Goal: Find specific page/section: Find specific page/section

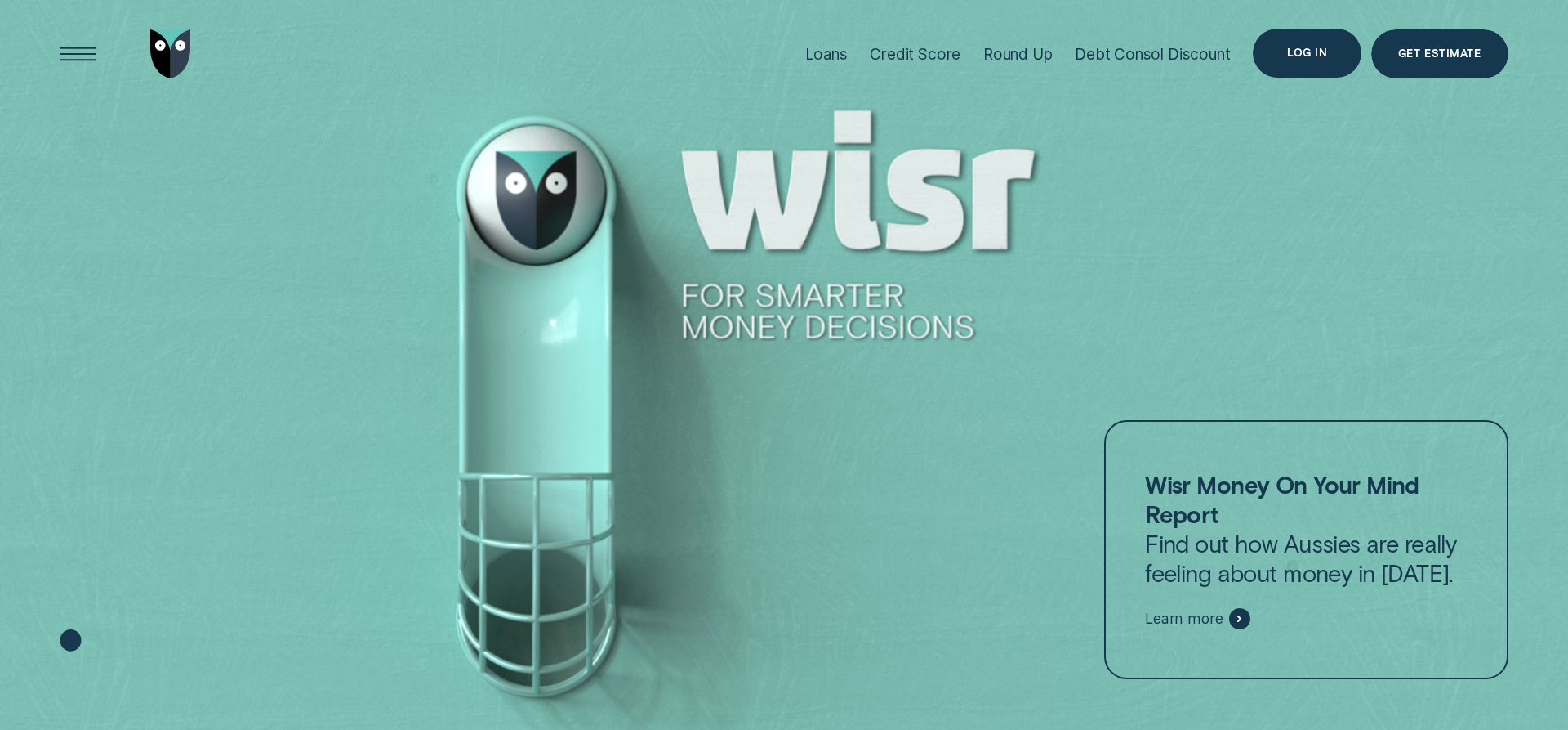
click at [1316, 52] on div "Log in" at bounding box center [1308, 52] width 40 height 10
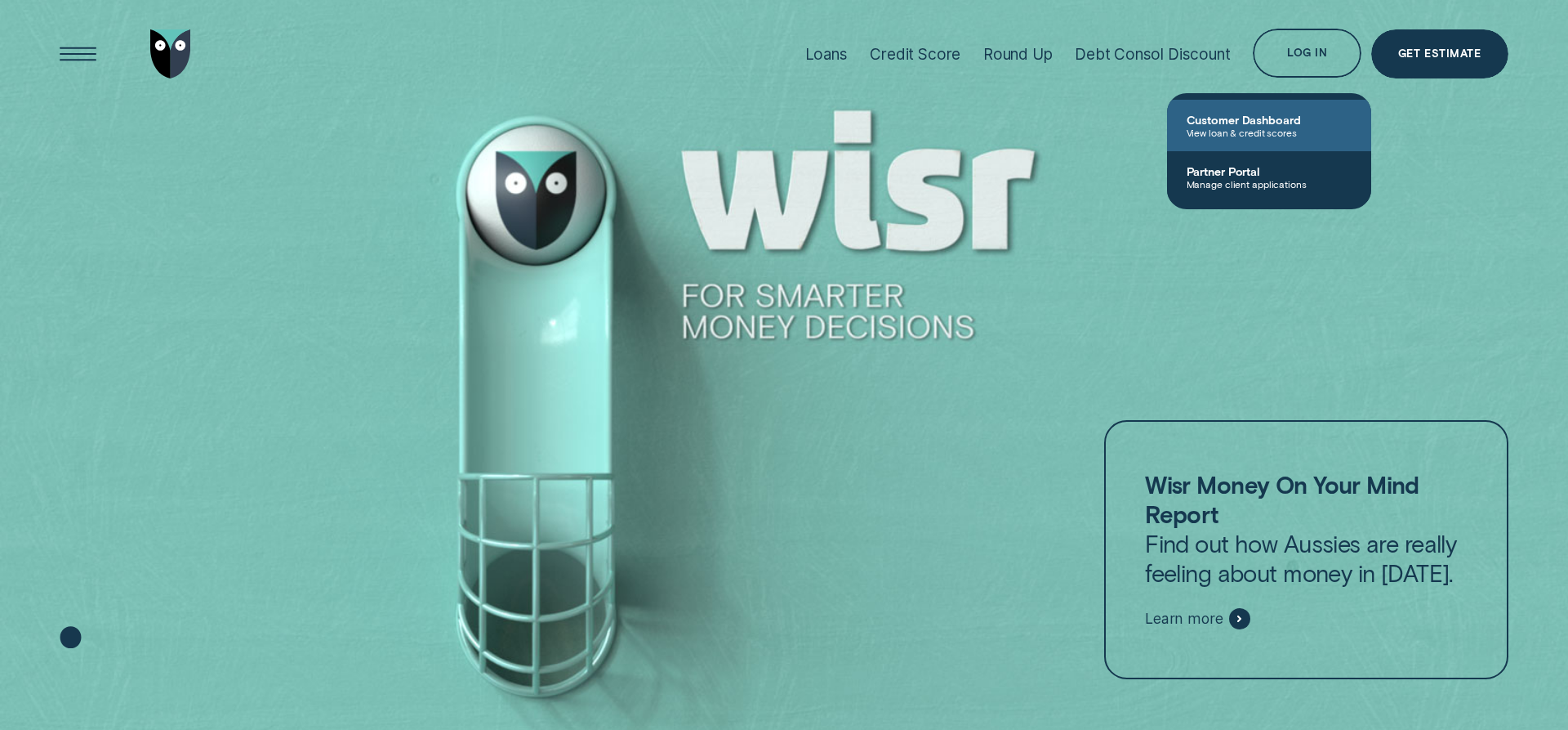
click at [1221, 129] on span "View loan & credit scores" at bounding box center [1269, 132] width 165 height 11
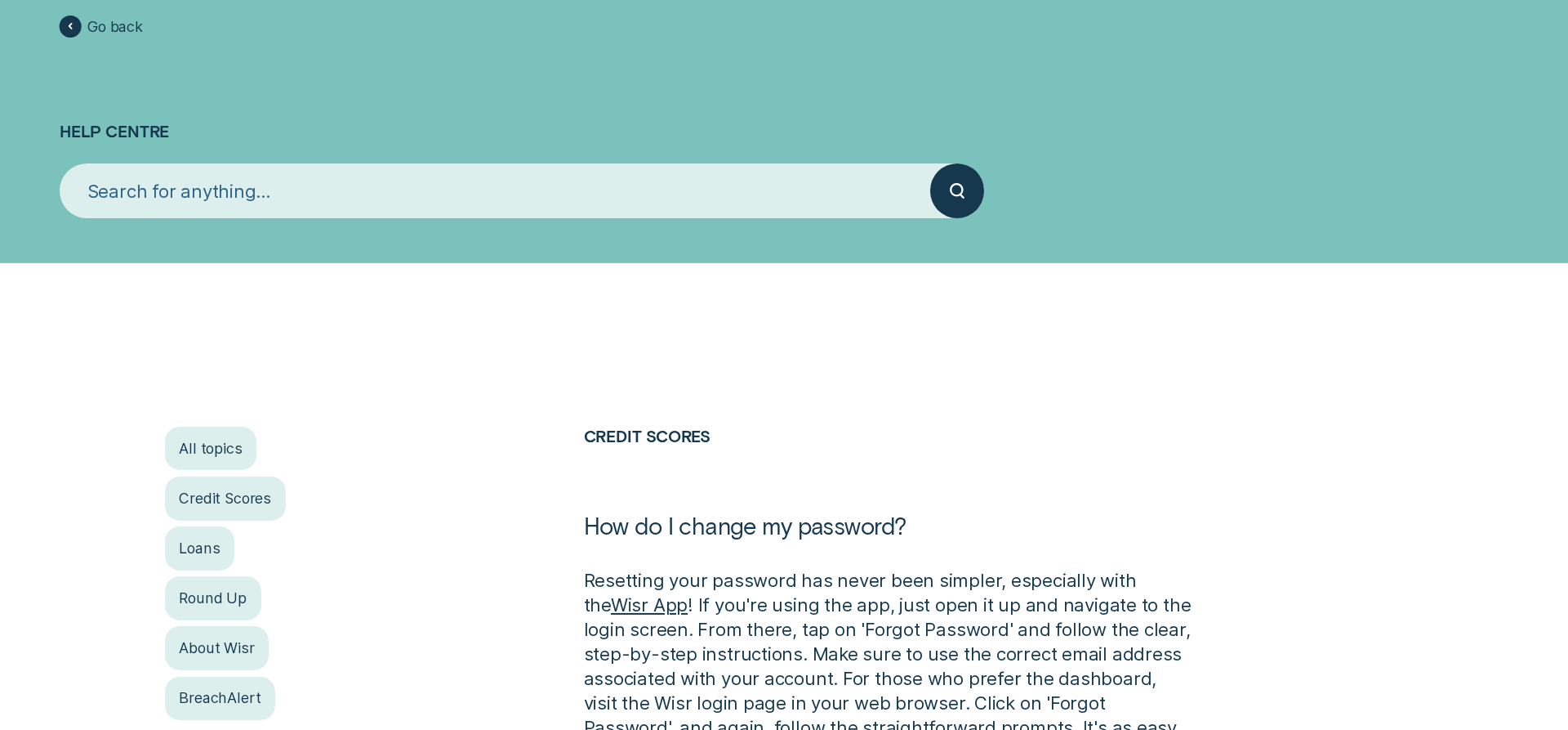
scroll to position [250, 0]
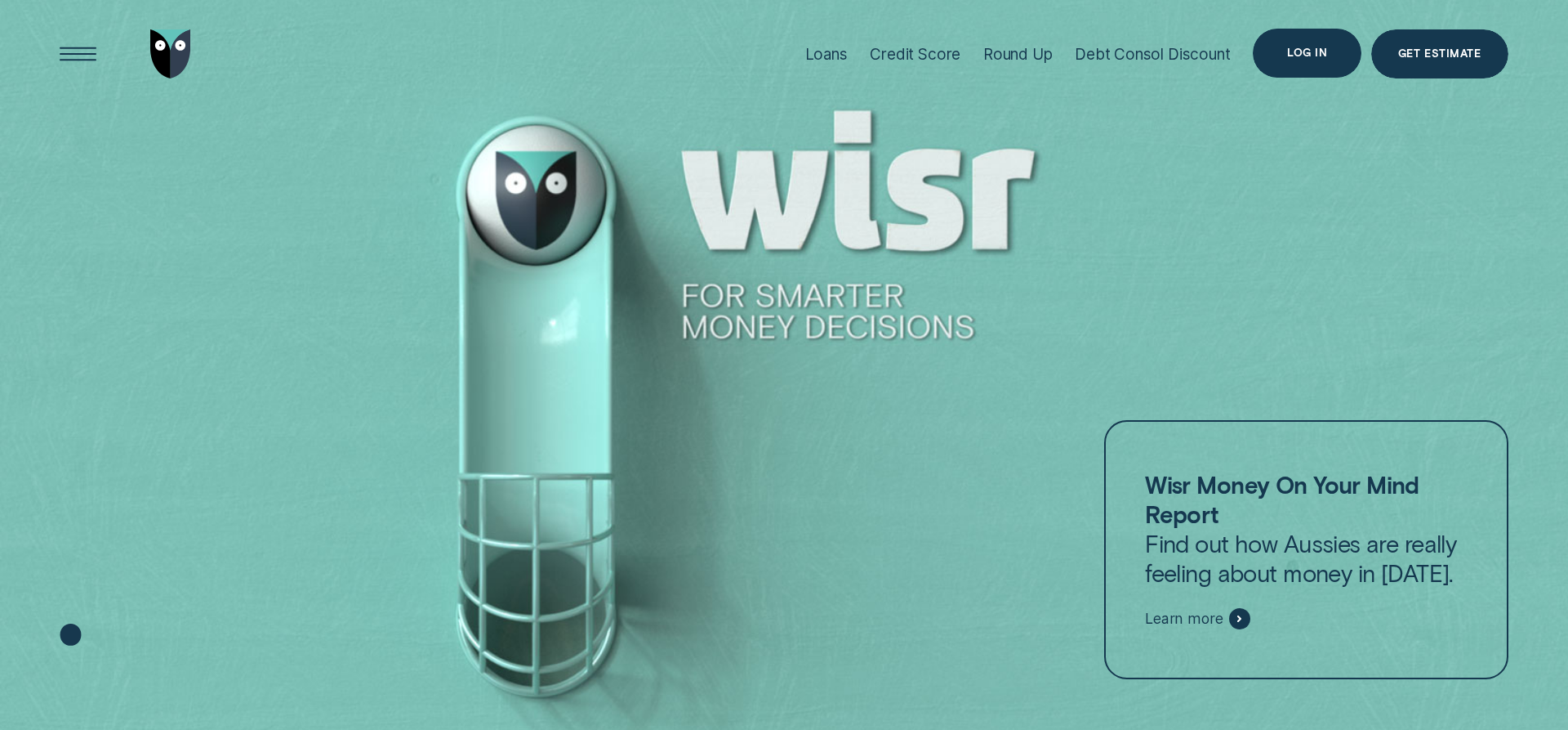
click at [1309, 52] on div "Log in" at bounding box center [1308, 52] width 40 height 10
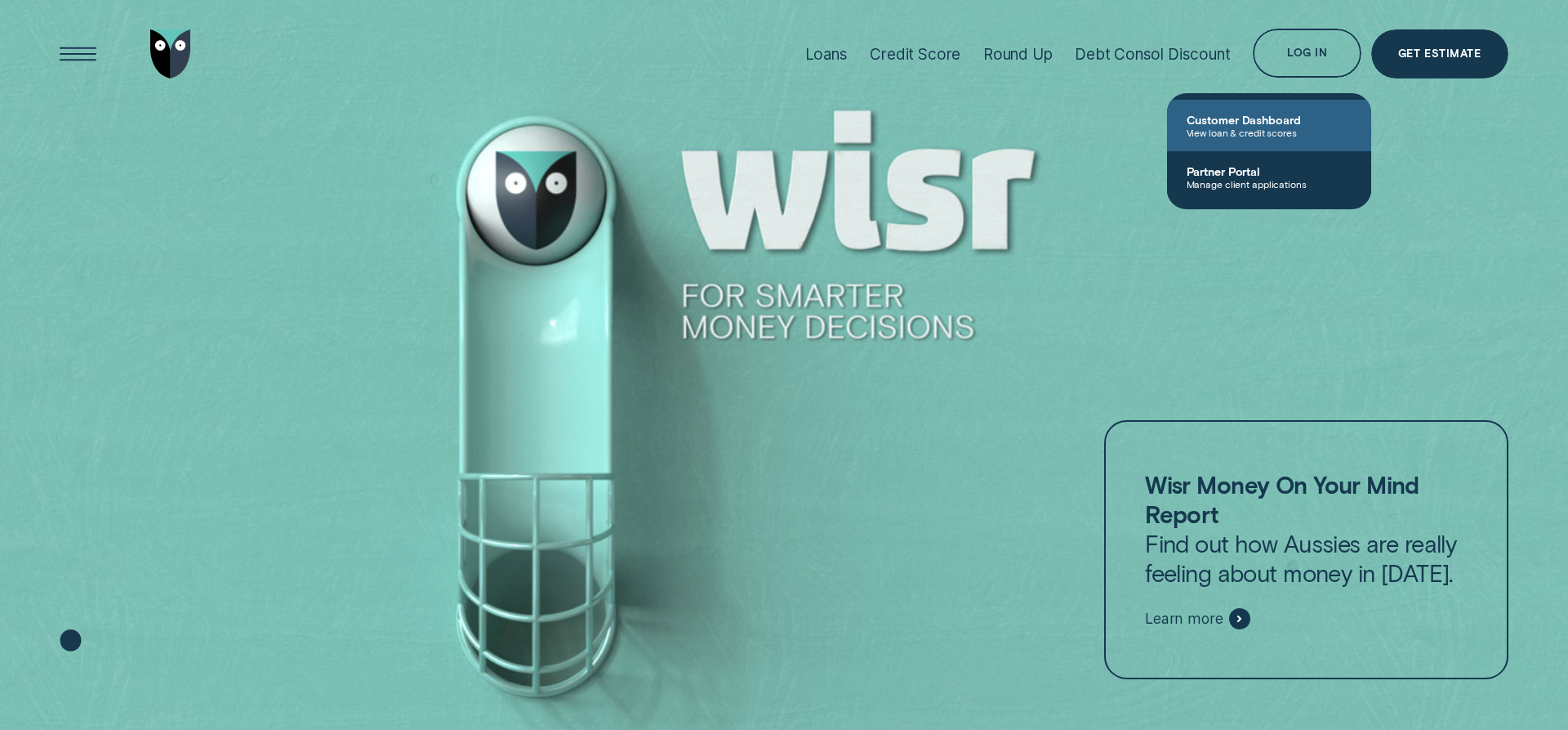
click at [1238, 125] on span "Customer Dashboard" at bounding box center [1269, 119] width 165 height 14
